Goal: Task Accomplishment & Management: Manage account settings

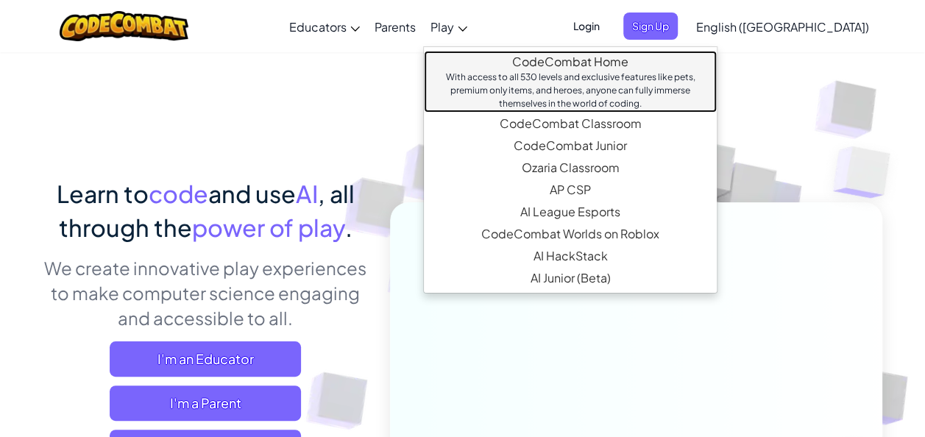
click at [600, 60] on link "CodeCombat Home With access to all 530 levels and exclusive features like pets,…" at bounding box center [570, 82] width 293 height 62
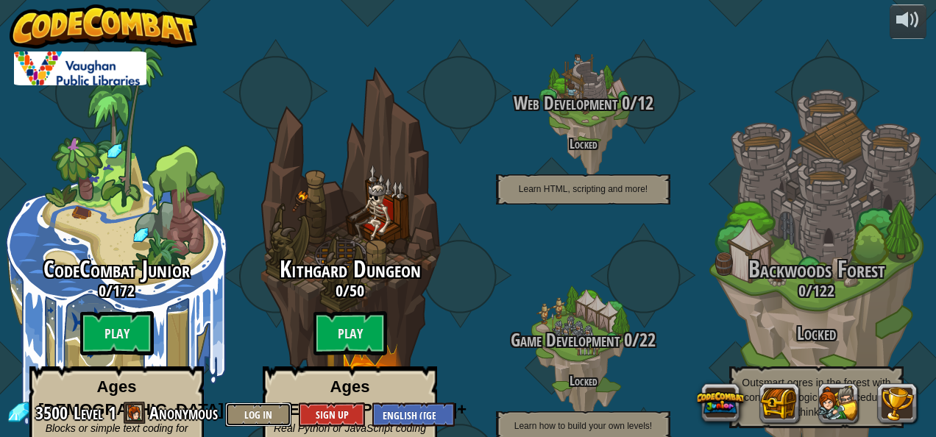
click at [254, 413] on button "Log In" at bounding box center [258, 414] width 66 height 24
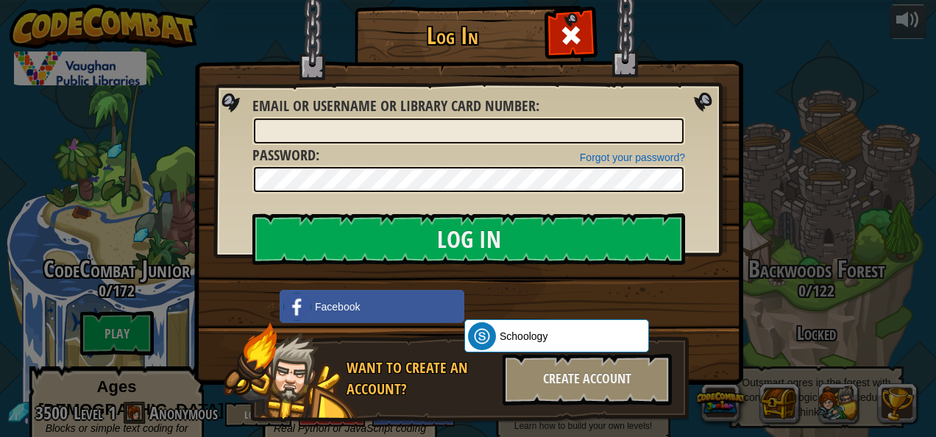
click at [324, 326] on div "Want to create an account? Create Account" at bounding box center [456, 373] width 466 height 102
click at [330, 125] on input "Email or Username or Library Card number :" at bounding box center [469, 130] width 430 height 25
type input "23288006833853"
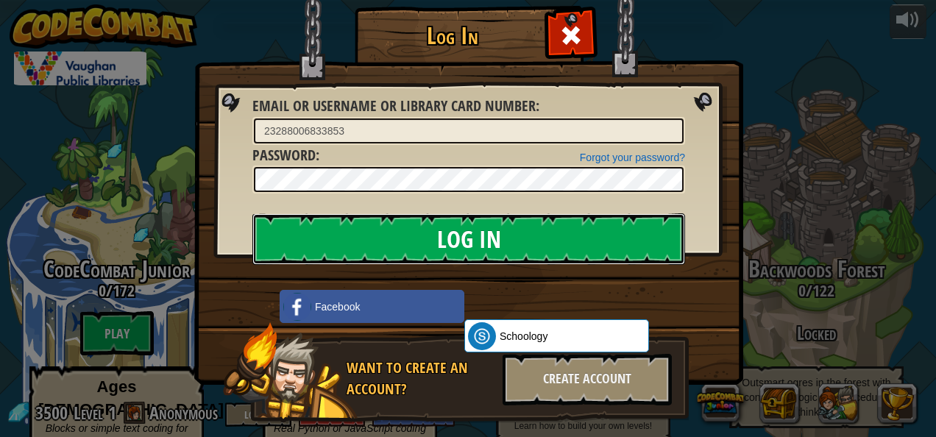
click at [613, 232] on input "Log In" at bounding box center [468, 238] width 432 height 51
